Goal: Transaction & Acquisition: Purchase product/service

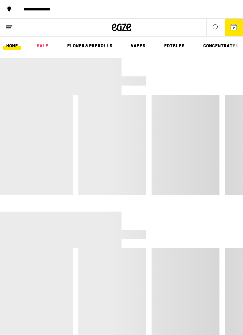
click at [60, 7] on div "**********" at bounding box center [130, 9] width 224 height 5
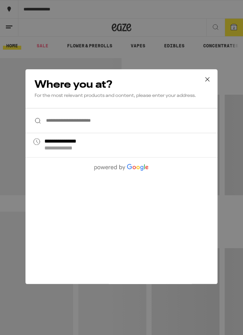
click at [126, 118] on input "**********" at bounding box center [121, 120] width 192 height 25
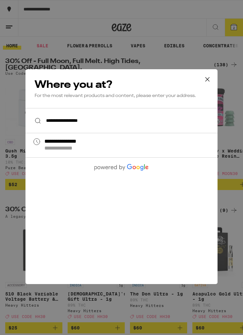
click at [127, 118] on input "**********" at bounding box center [121, 120] width 192 height 25
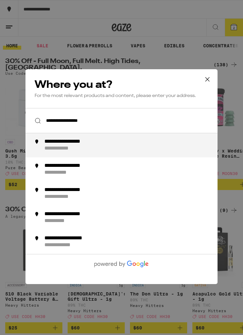
click at [117, 146] on div "**********" at bounding box center [133, 145] width 179 height 14
type input "**********"
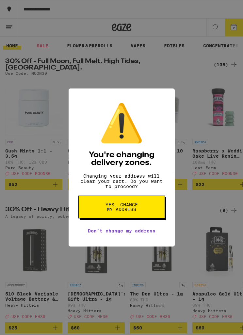
click at [137, 209] on span "Yes, change my address" at bounding box center [122, 206] width 34 height 9
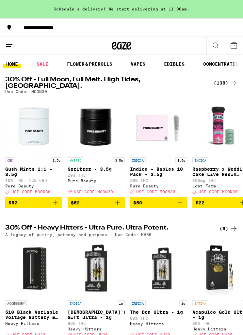
click at [222, 84] on div "(138)" at bounding box center [225, 83] width 24 height 8
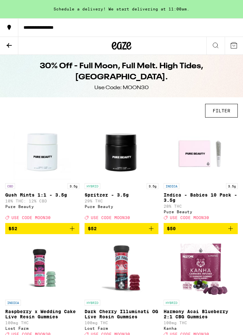
click at [229, 232] on icon "Add to bag" at bounding box center [230, 228] width 8 height 8
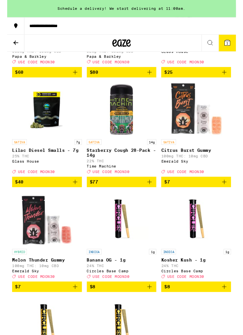
scroll to position [400, 0]
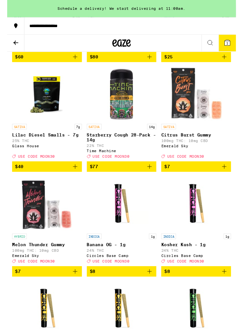
click at [151, 179] on icon "Add to bag" at bounding box center [151, 176] width 5 height 5
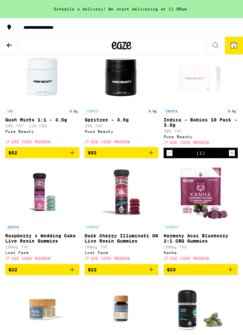
scroll to position [0, 0]
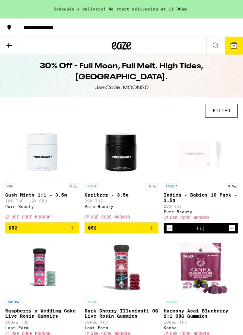
click at [171, 231] on icon "Decrement" at bounding box center [169, 228] width 6 height 8
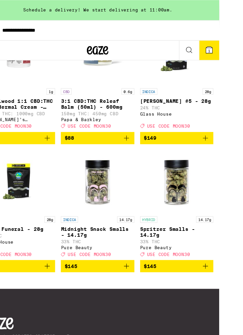
scroll to position [5195, 0]
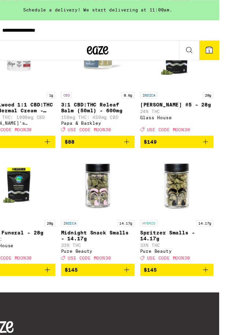
click at [211, 44] on span "1" at bounding box center [212, 46] width 2 height 4
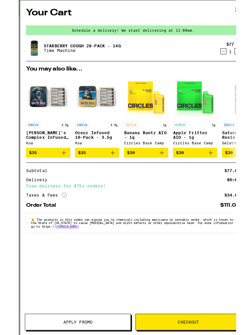
scroll to position [4670, 0]
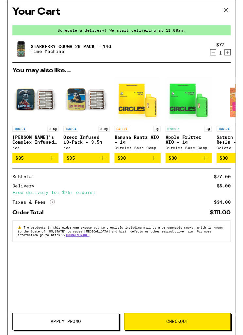
click at [60, 334] on span "Apply Promo" at bounding box center [62, 341] width 32 height 5
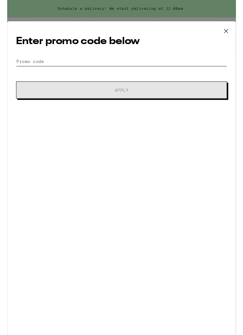
click at [131, 67] on input "Promo Code" at bounding box center [121, 65] width 224 height 10
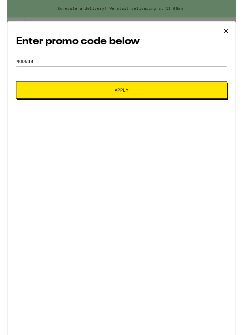
type input "Moon30"
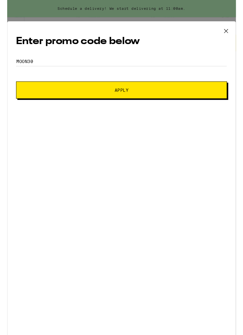
click at [126, 93] on button "Apply" at bounding box center [121, 95] width 224 height 18
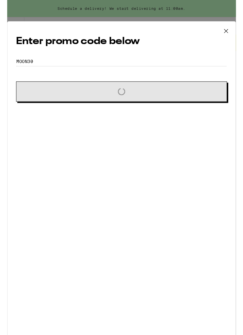
scroll to position [4670, 0]
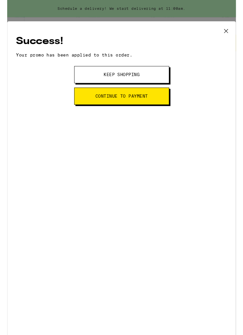
click at [129, 80] on span "Keep Shopping" at bounding box center [121, 79] width 38 height 5
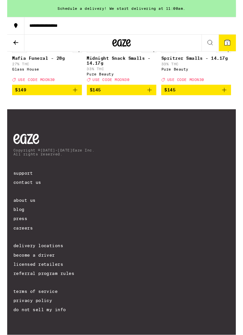
scroll to position [5361, 0]
click at [235, 41] on icon at bounding box center [234, 45] width 8 height 8
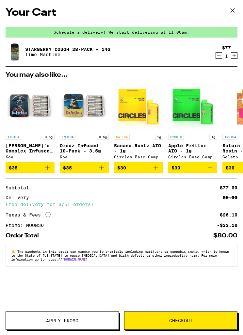
scroll to position [5099, 0]
click at [190, 328] on button "Checkout" at bounding box center [180, 320] width 113 height 18
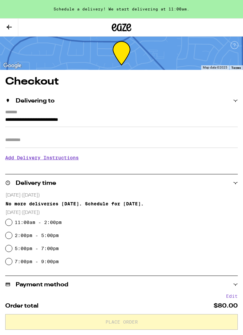
click at [11, 222] on input "11:00am - 2:00pm" at bounding box center [9, 222] width 7 height 7
radio input "true"
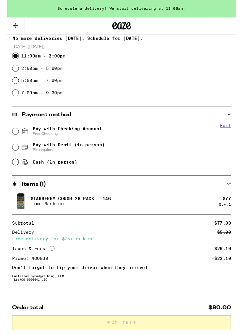
scroll to position [180, 0]
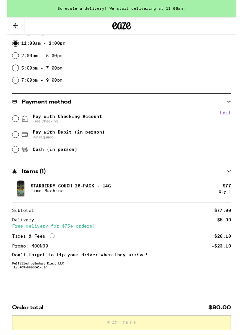
click at [10, 125] on input "Pay with Checking Account Free Checking" at bounding box center [9, 126] width 7 height 7
radio input "true"
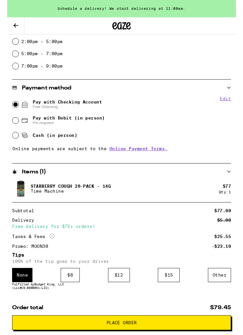
scroll to position [218, 0]
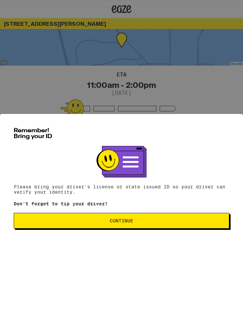
click at [126, 218] on button "Continue" at bounding box center [121, 221] width 215 height 16
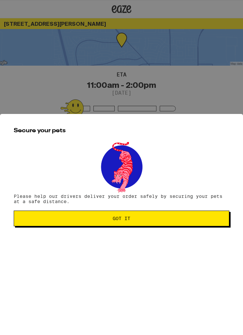
click at [122, 220] on span "Got it" at bounding box center [122, 218] width 18 height 5
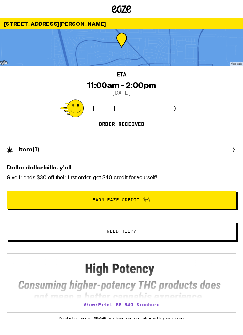
click at [227, 148] on div "Item ( 1 )" at bounding box center [118, 149] width 236 height 17
